Goal: Task Accomplishment & Management: Use online tool/utility

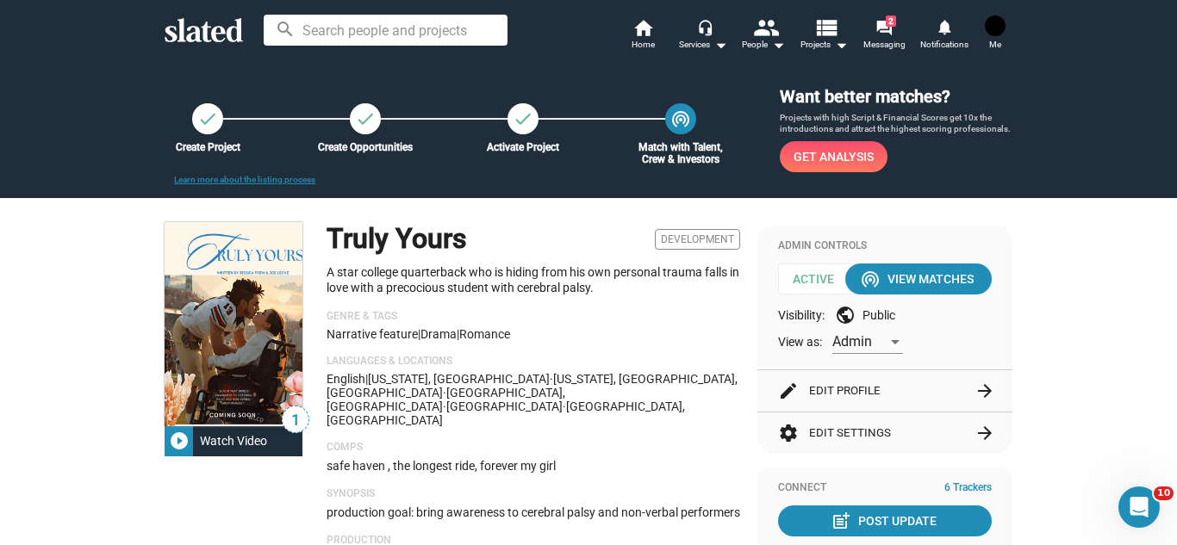
scroll to position [1441, 0]
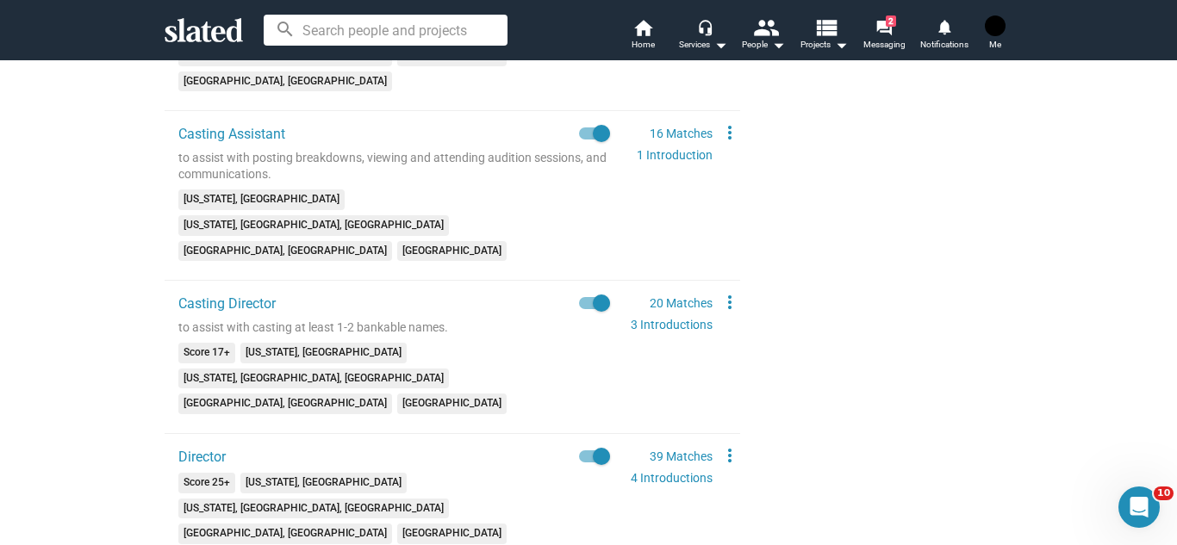
scroll to position [1824, 0]
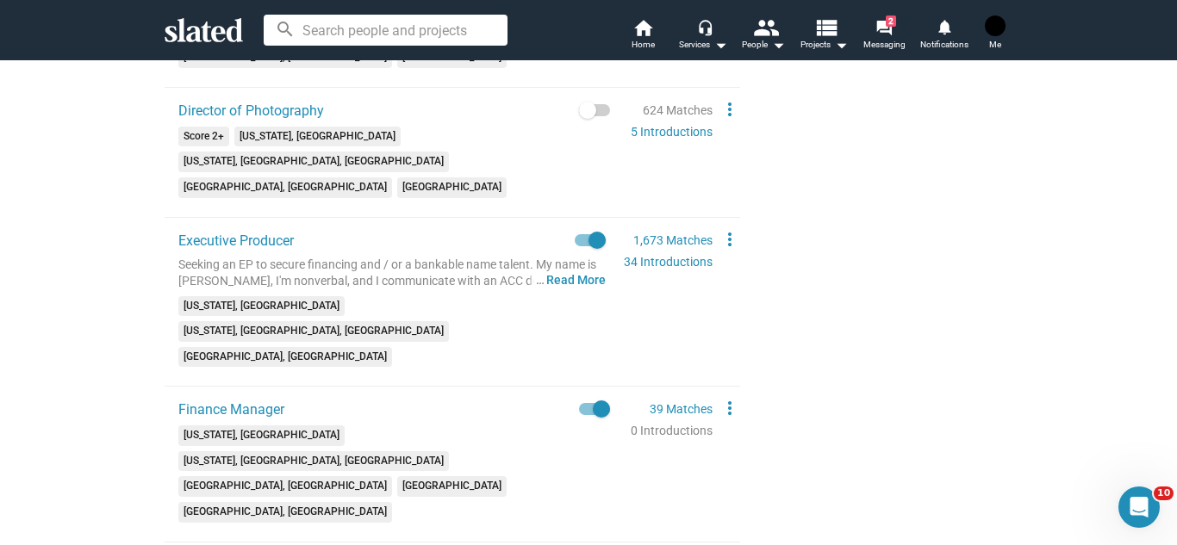
scroll to position [2326, 0]
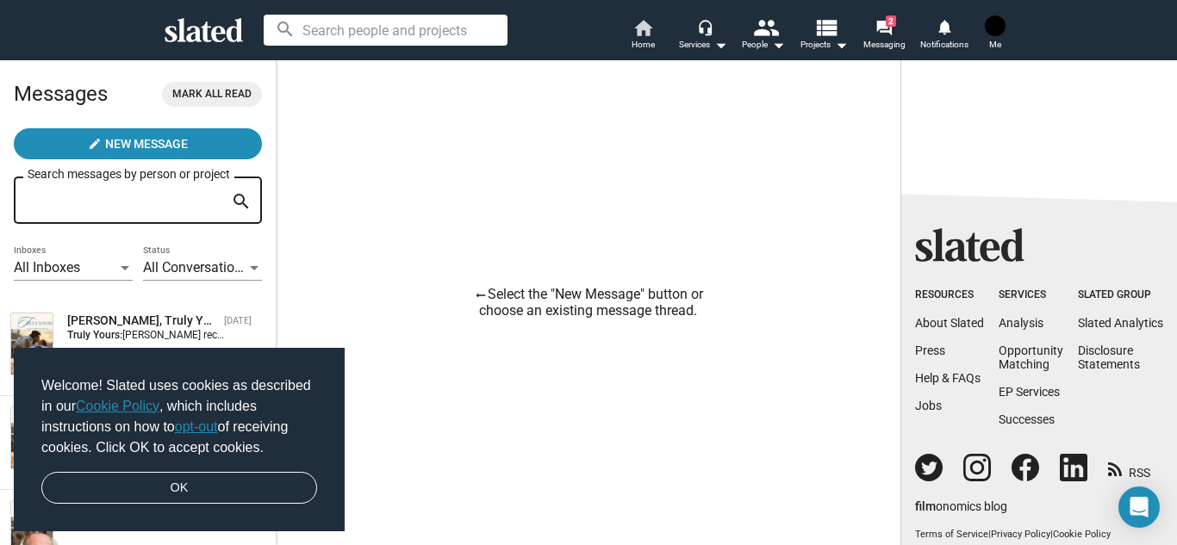
click at [642, 35] on span "Home" at bounding box center [643, 44] width 23 height 21
